Goal: Book appointment/travel/reservation

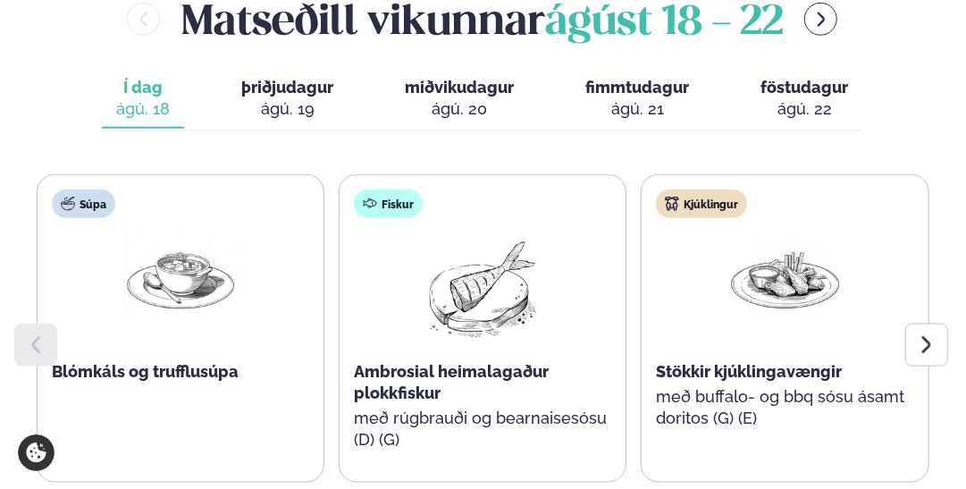
scroll to position [804, 0]
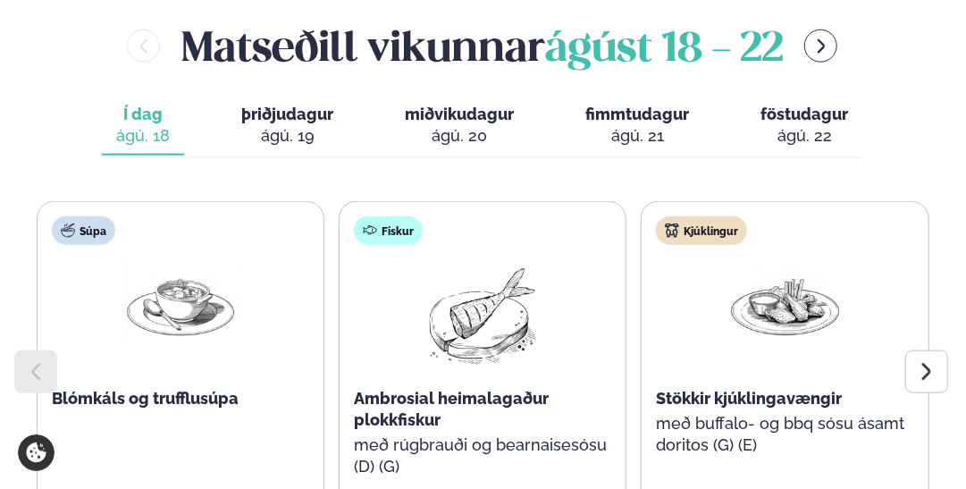
click at [277, 125] on div "ágú. 19" at bounding box center [287, 135] width 92 height 21
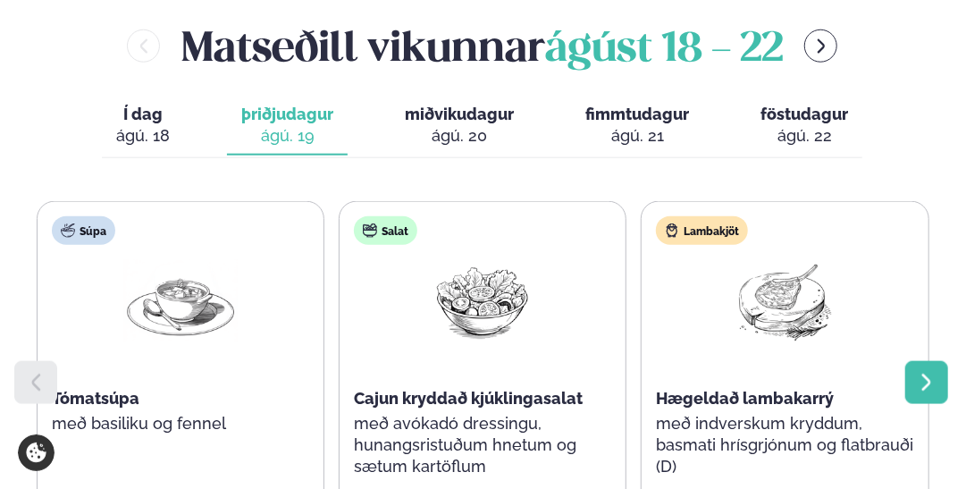
click at [933, 372] on icon at bounding box center [926, 382] width 21 height 21
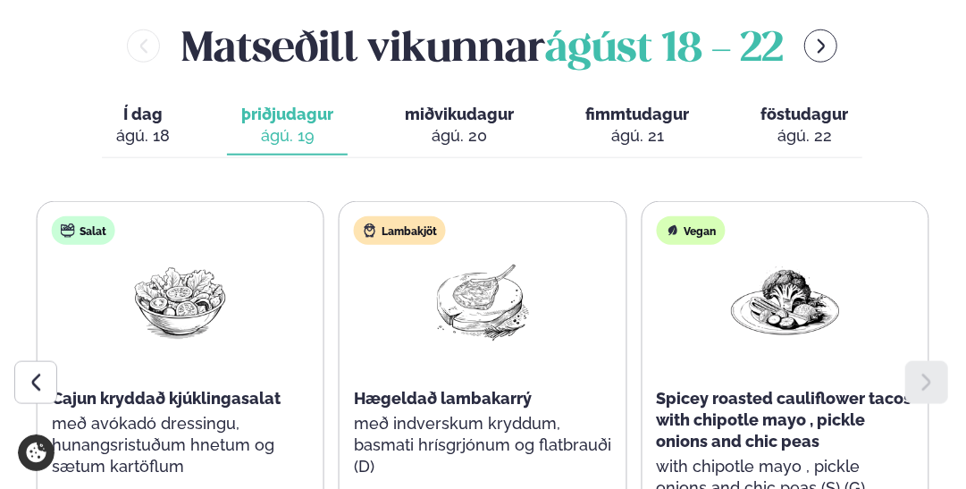
click at [458, 105] on span "miðvikudagur" at bounding box center [459, 114] width 109 height 19
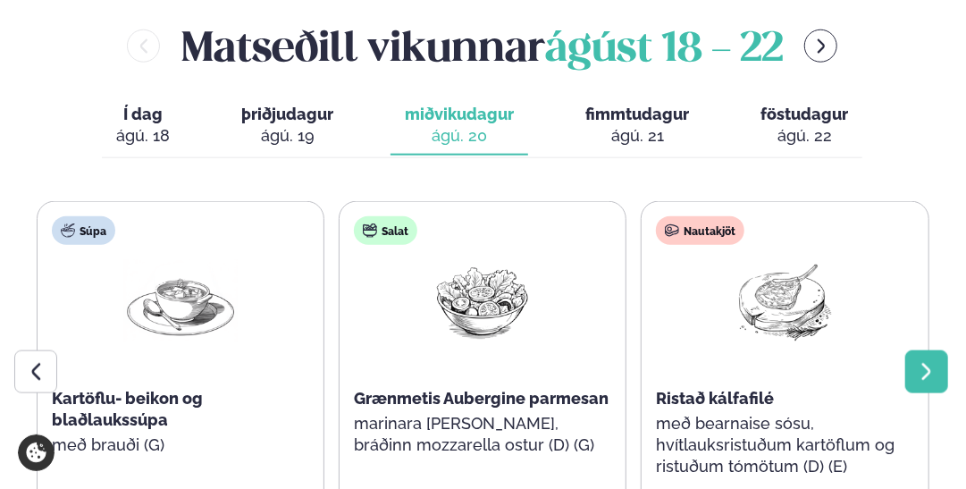
click at [936, 361] on icon at bounding box center [926, 371] width 21 height 21
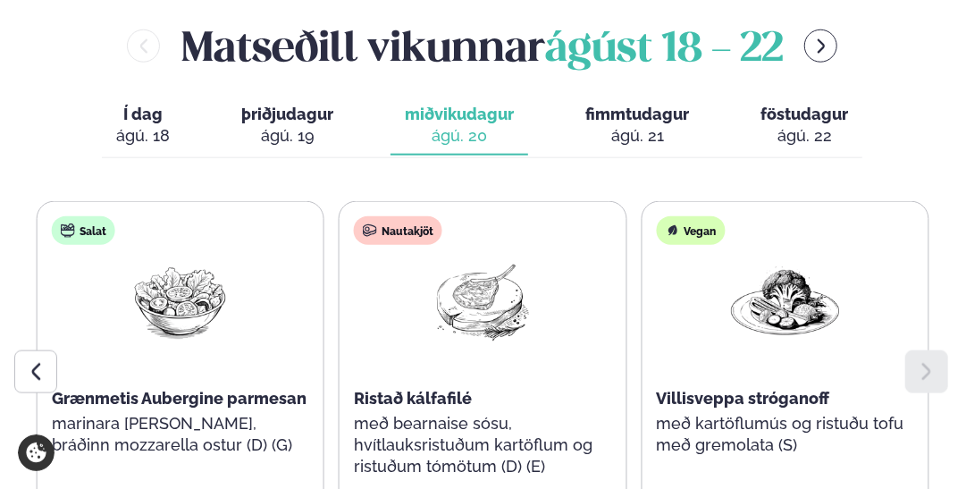
click at [624, 105] on span "fimmtudagur" at bounding box center [637, 114] width 104 height 19
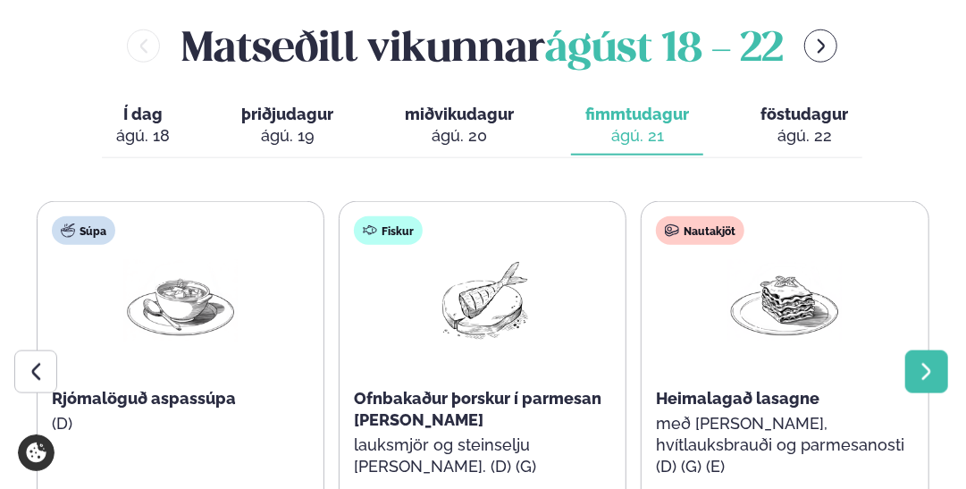
click at [926, 361] on icon at bounding box center [926, 371] width 21 height 21
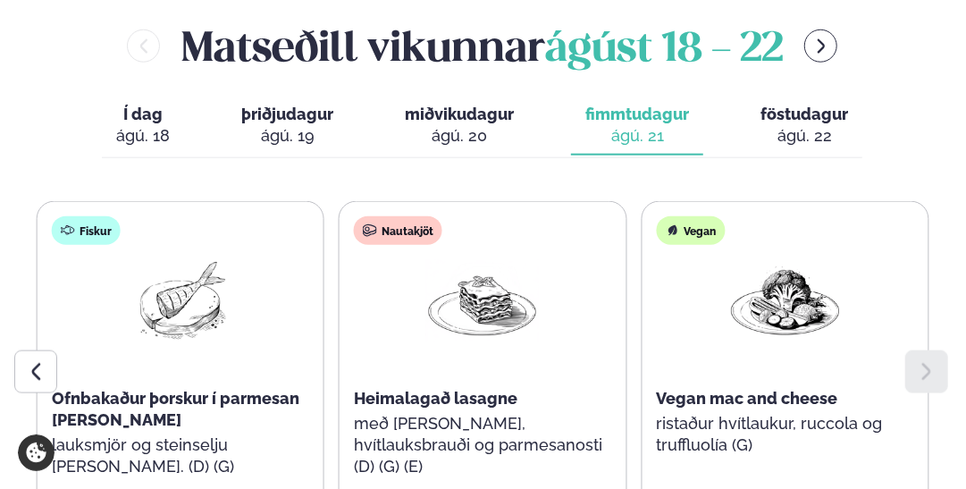
click at [925, 361] on icon at bounding box center [926, 371] width 21 height 21
click at [824, 105] on span "föstudagur" at bounding box center [804, 114] width 88 height 19
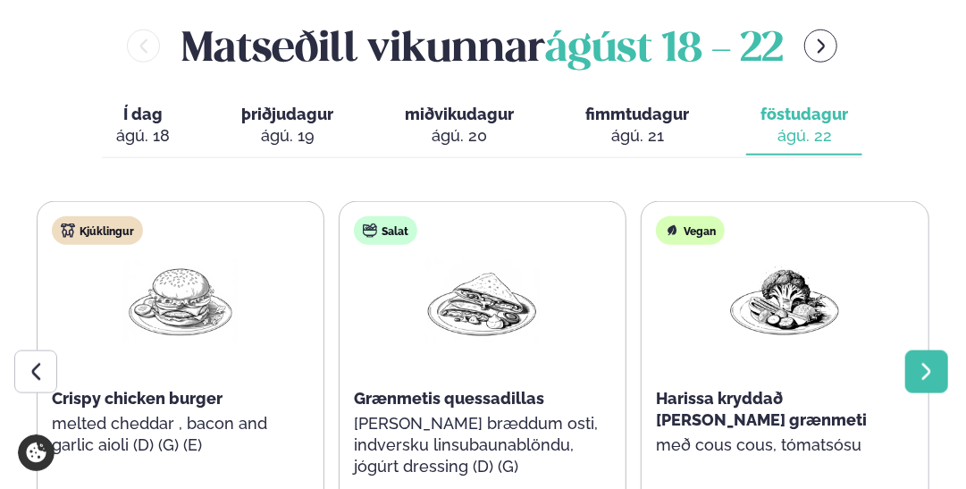
click at [926, 361] on icon at bounding box center [926, 371] width 21 height 21
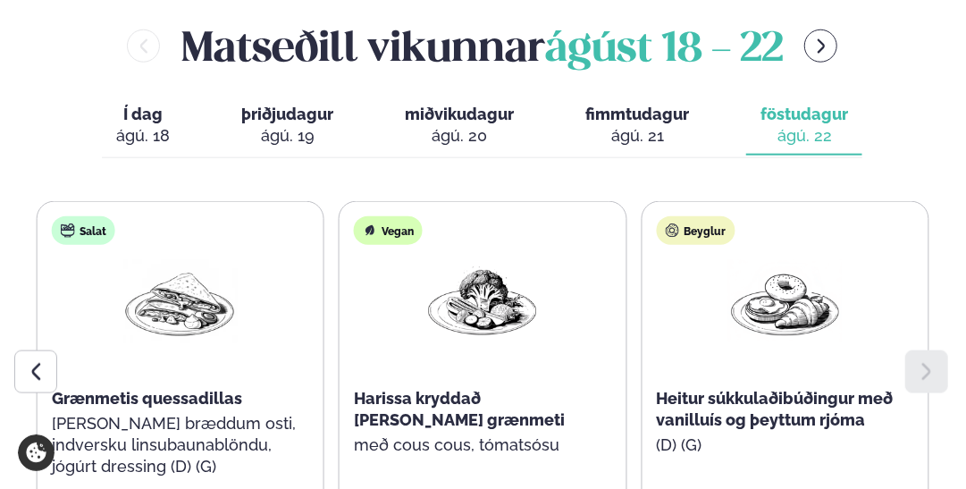
click at [925, 361] on icon at bounding box center [926, 371] width 21 height 21
click at [36, 361] on icon at bounding box center [35, 371] width 21 height 21
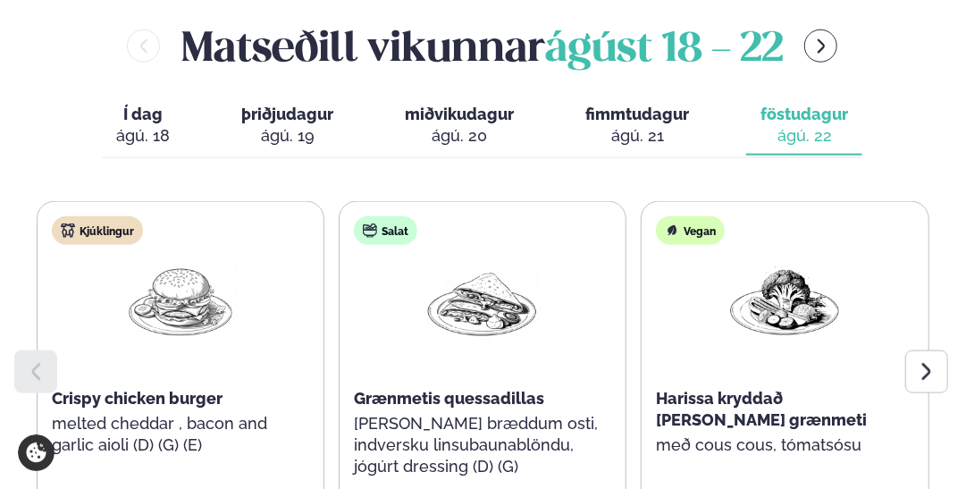
click at [639, 105] on span "fimmtudagur" at bounding box center [637, 114] width 104 height 19
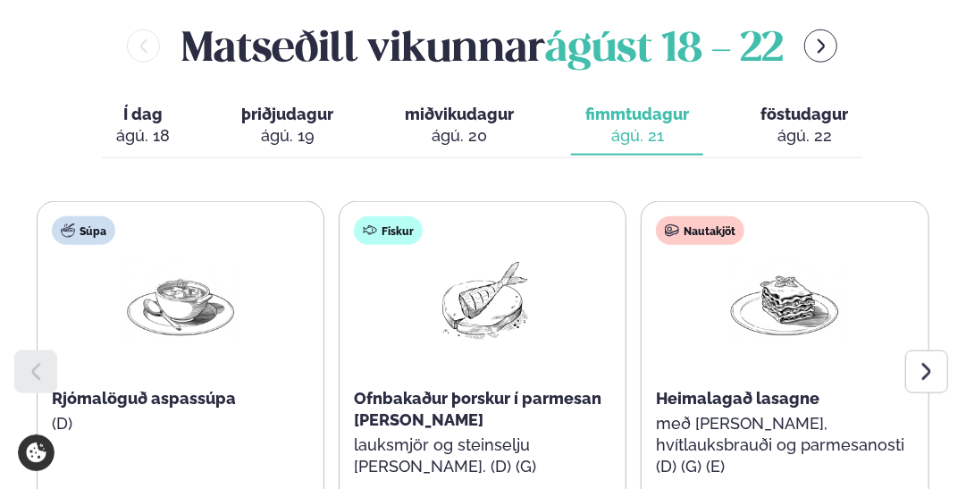
click at [793, 105] on span "föstudagur" at bounding box center [804, 114] width 88 height 19
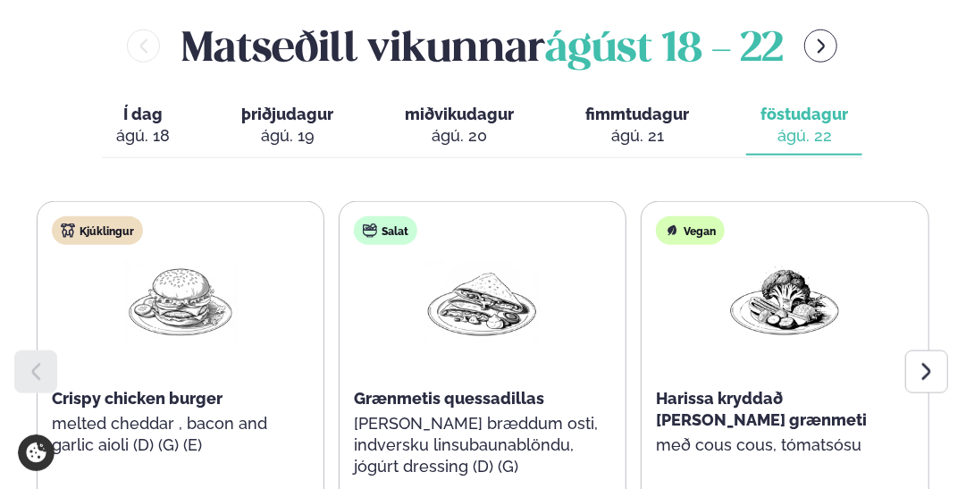
click at [641, 105] on span "fimmtudagur" at bounding box center [637, 114] width 104 height 19
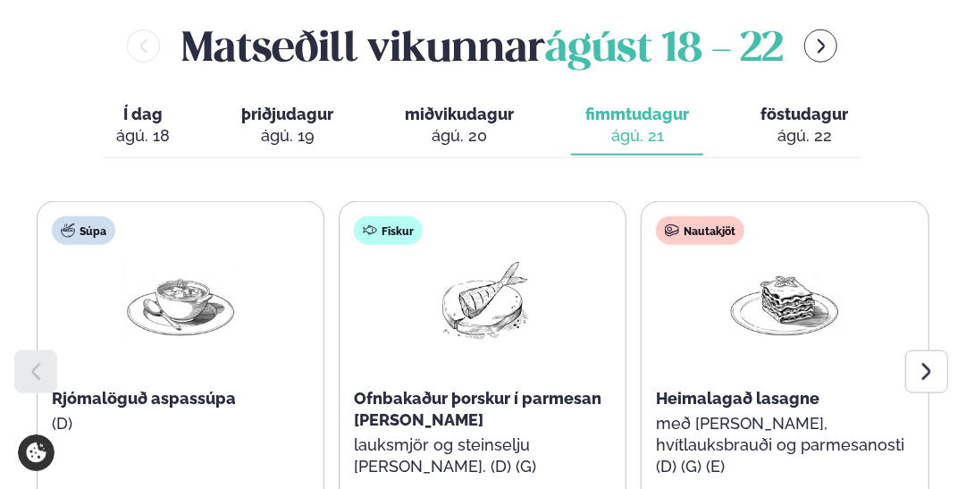
click at [453, 105] on span "miðvikudagur" at bounding box center [459, 114] width 109 height 19
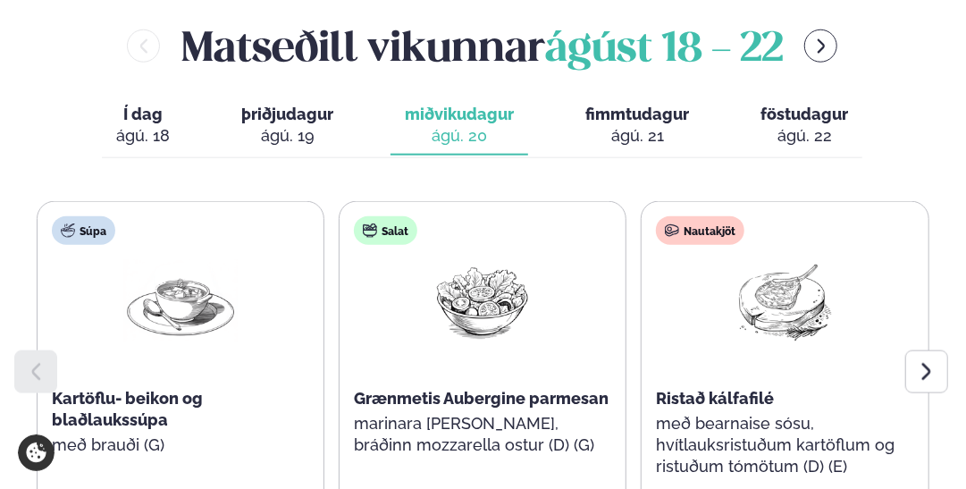
click at [248, 105] on span "þriðjudagur" at bounding box center [287, 114] width 92 height 19
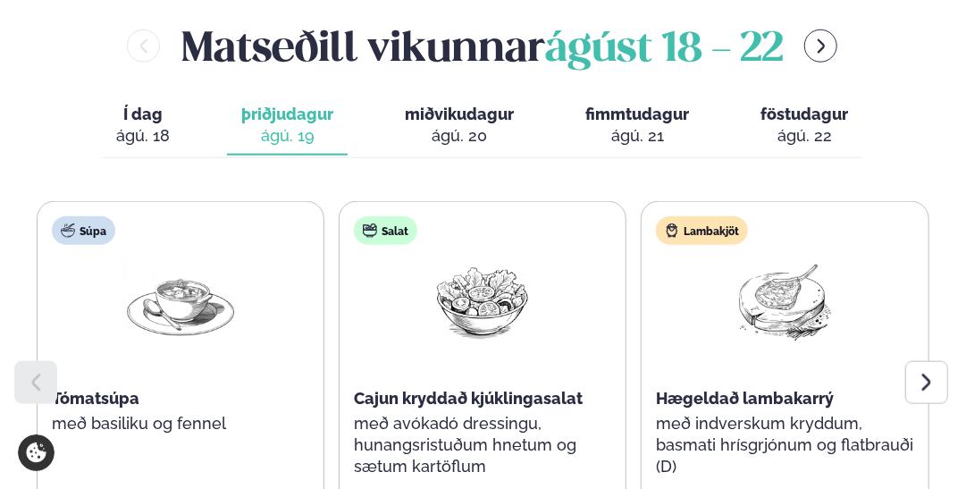
click at [186, 96] on div "Í dag Í d. [DATE] þriðjudagur þri. [DATE] miðvikudagur mið. [DATE] fimmtudagur …" at bounding box center [482, 127] width 760 height 62
click at [129, 104] on span "Í dag" at bounding box center [143, 114] width 54 height 21
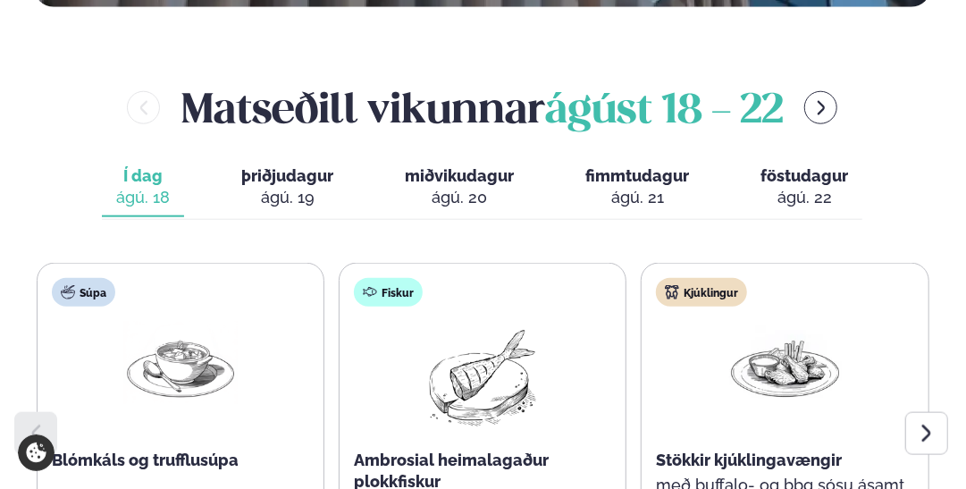
scroll to position [715, 0]
